Goal: Task Accomplishment & Management: Manage account settings

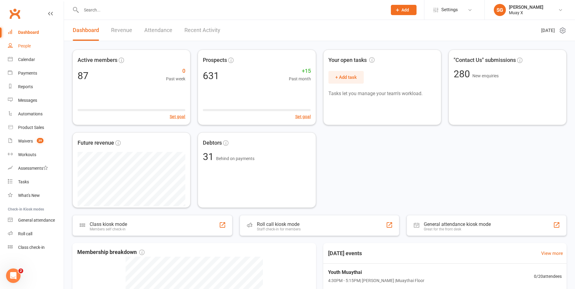
click at [28, 46] on div "People" at bounding box center [24, 45] width 13 height 5
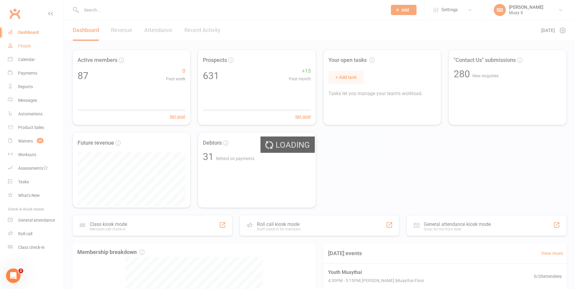
select select "100"
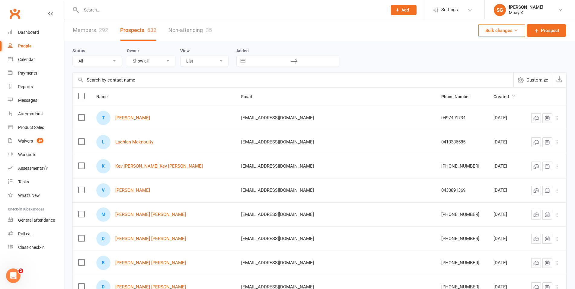
click at [556, 118] on icon at bounding box center [557, 118] width 6 height 6
click at [556, 120] on icon at bounding box center [557, 118] width 6 height 6
click at [137, 119] on link "[PERSON_NAME]" at bounding box center [132, 117] width 35 height 5
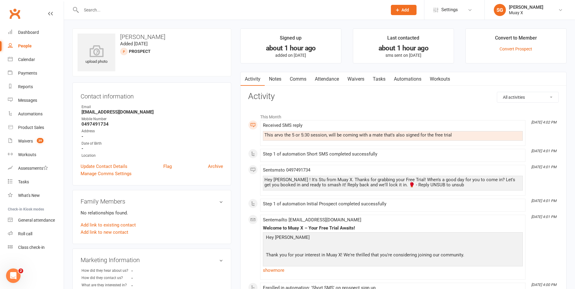
click at [361, 81] on link "Waivers" at bounding box center [355, 79] width 25 height 14
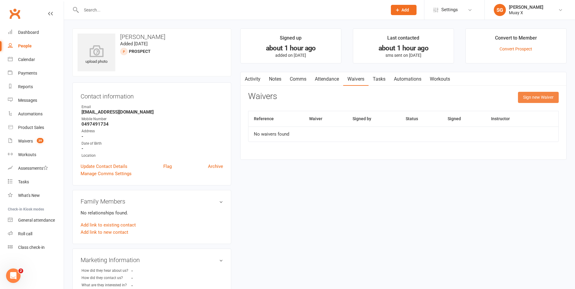
click at [537, 96] on button "Sign new Waiver" at bounding box center [538, 97] width 41 height 11
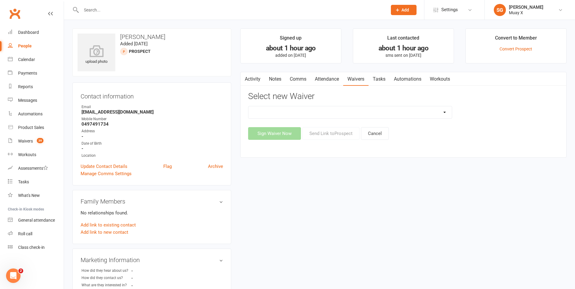
click at [325, 112] on select "2025 Trial Waiver 2025 waiver 28 Day Intro Muay X Waiver" at bounding box center [349, 112] width 203 height 12
select select "13123"
click at [248, 106] on select "2025 Trial Waiver 2025 waiver 28 Day Intro Muay X Waiver" at bounding box center [349, 112] width 203 height 12
click at [345, 132] on button "Send Link to [GEOGRAPHIC_DATA]" at bounding box center [331, 133] width 57 height 13
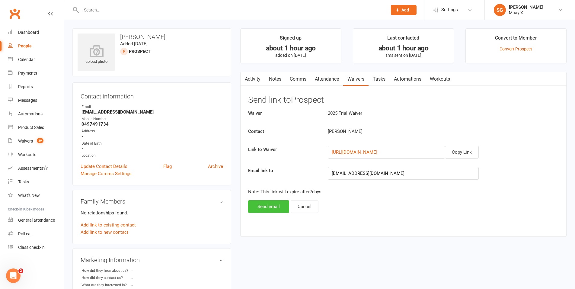
click at [275, 208] on button "Send email" at bounding box center [268, 206] width 41 height 13
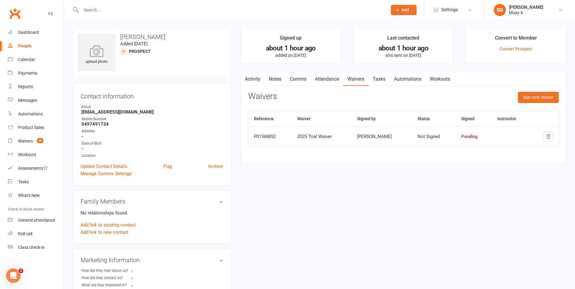
click at [25, 45] on div "People" at bounding box center [25, 45] width 14 height 5
select select "100"
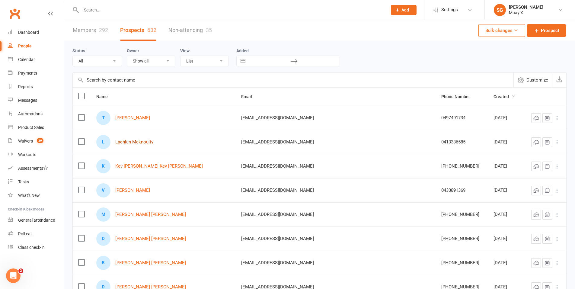
click at [150, 141] on link "Lachlan Mcknoulty" at bounding box center [134, 141] width 38 height 5
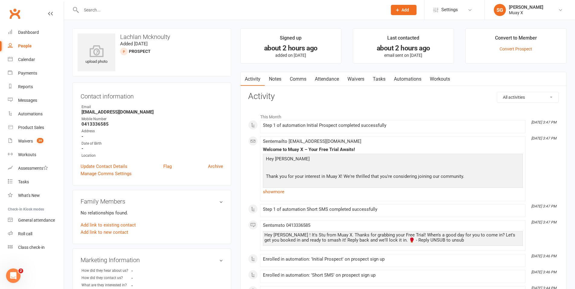
click at [357, 81] on link "Waivers" at bounding box center [355, 79] width 25 height 14
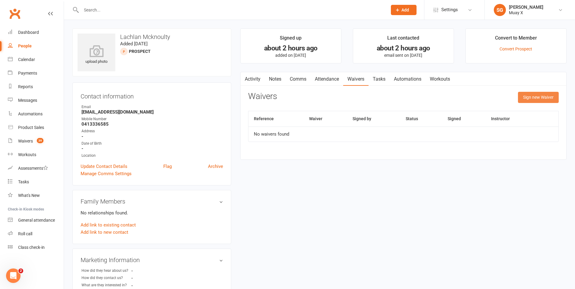
click at [525, 101] on button "Sign new Waiver" at bounding box center [538, 97] width 41 height 11
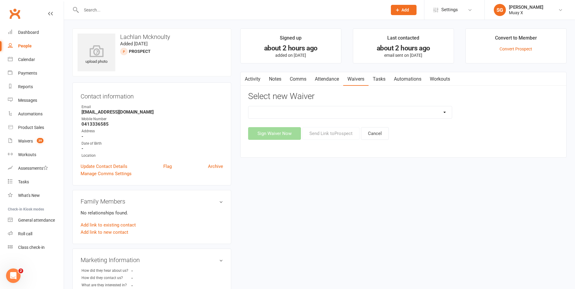
click at [420, 112] on select "2025 Trial Waiver 2025 waiver 28 Day Intro Muay X Waiver" at bounding box center [349, 112] width 203 height 12
select select "13123"
click at [248, 106] on select "2025 Trial Waiver 2025 waiver 28 Day Intro Muay X Waiver" at bounding box center [349, 112] width 203 height 12
click at [328, 133] on button "Send Link to [GEOGRAPHIC_DATA]" at bounding box center [331, 133] width 57 height 13
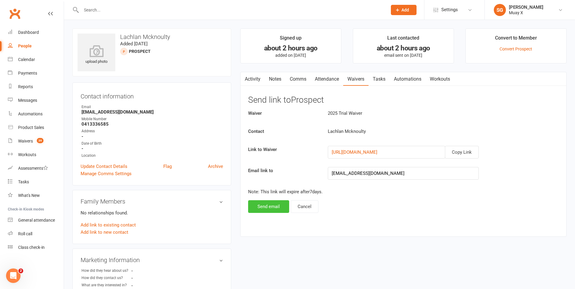
click at [280, 205] on button "Send email" at bounding box center [268, 206] width 41 height 13
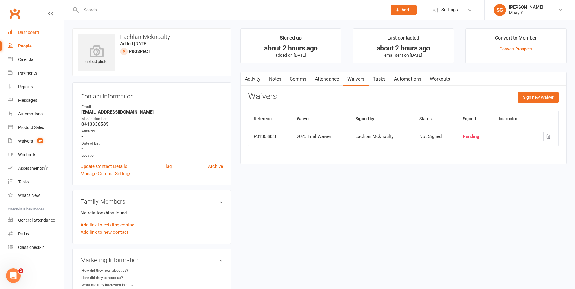
click at [36, 32] on div "Dashboard" at bounding box center [28, 32] width 21 height 5
